Goal: Task Accomplishment & Management: Use online tool/utility

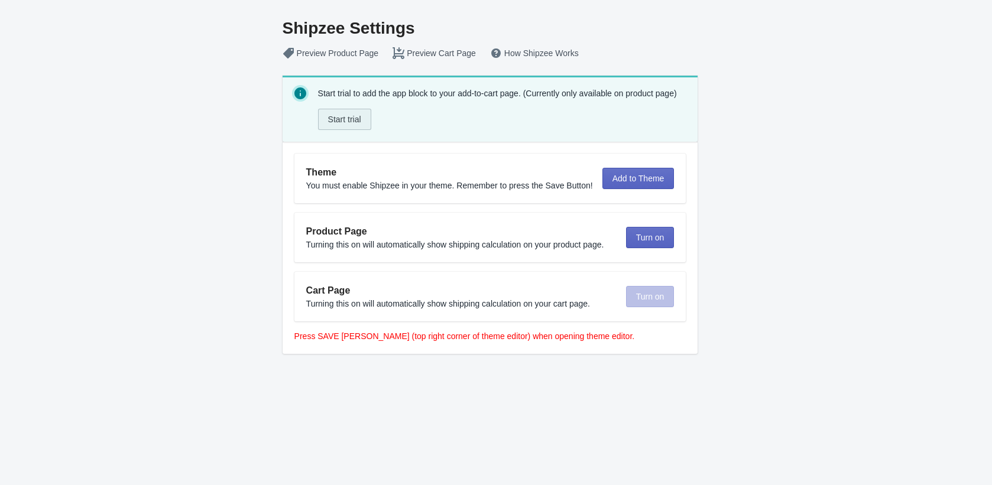
click at [349, 118] on span "Start trial" at bounding box center [344, 119] width 33 height 9
click at [630, 174] on span "Add to Theme" at bounding box center [638, 178] width 52 height 9
click at [641, 175] on span "Open Theme" at bounding box center [638, 178] width 48 height 9
click at [649, 236] on span "Turn on" at bounding box center [648, 237] width 28 height 9
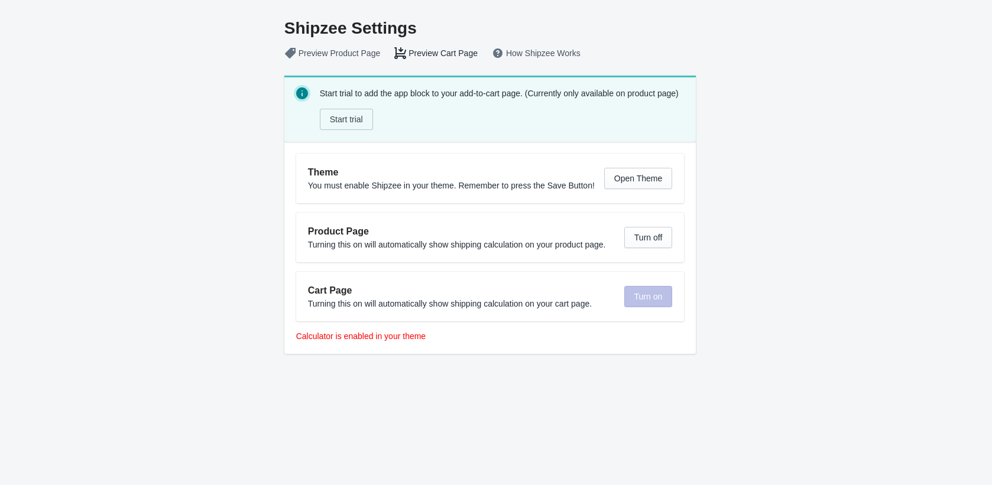
click at [423, 53] on button "Preview Cart Page" at bounding box center [435, 53] width 97 height 21
click at [343, 52] on button "Preview Product Page" at bounding box center [332, 53] width 110 height 21
click at [535, 50] on button "How Shipzee Works" at bounding box center [536, 53] width 103 height 21
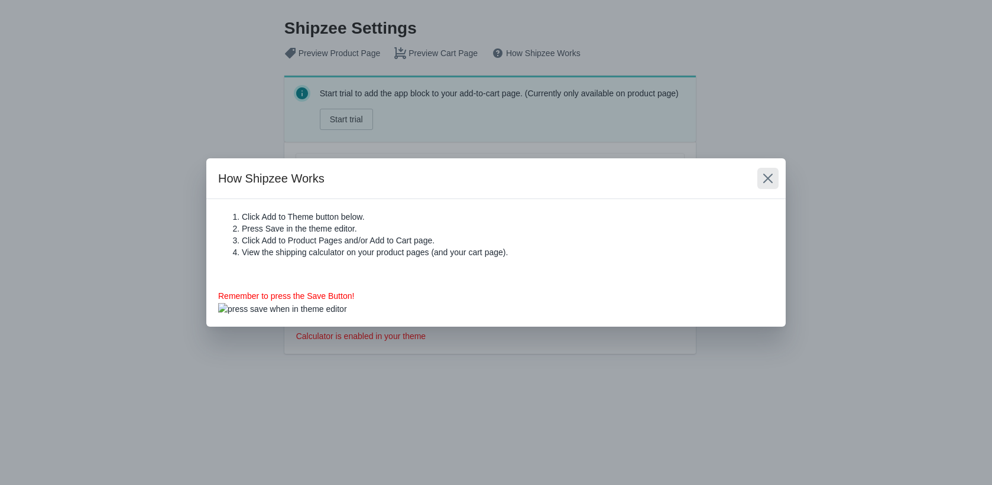
click at [765, 177] on icon "Close" at bounding box center [768, 179] width 12 height 12
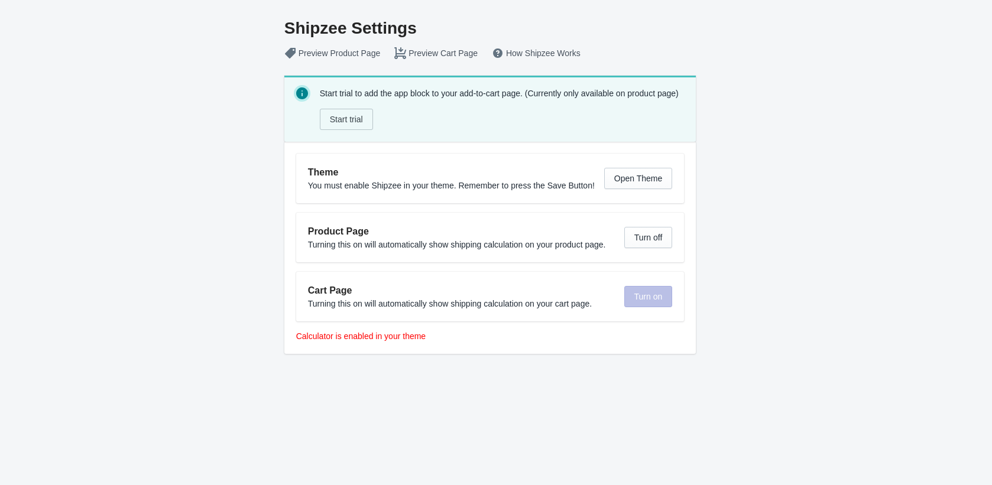
scroll to position [24, 0]
click at [652, 230] on button "Turn off" at bounding box center [648, 237] width 48 height 21
